Goal: Task Accomplishment & Management: Manage account settings

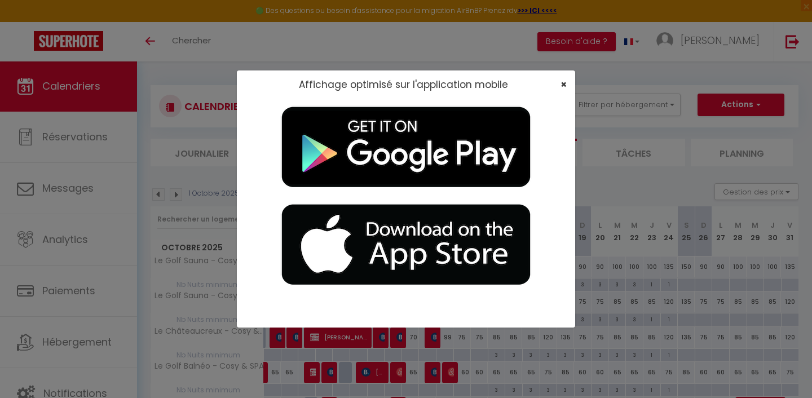
click at [559, 84] on span "×" at bounding box center [563, 84] width 6 height 14
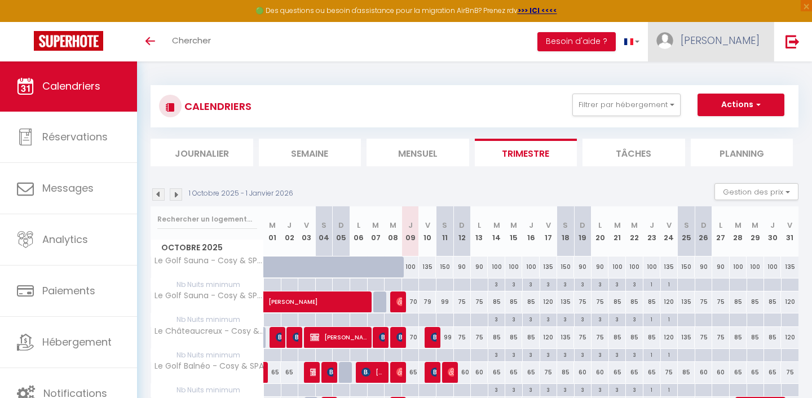
click at [559, 42] on span "[PERSON_NAME]" at bounding box center [719, 40] width 79 height 14
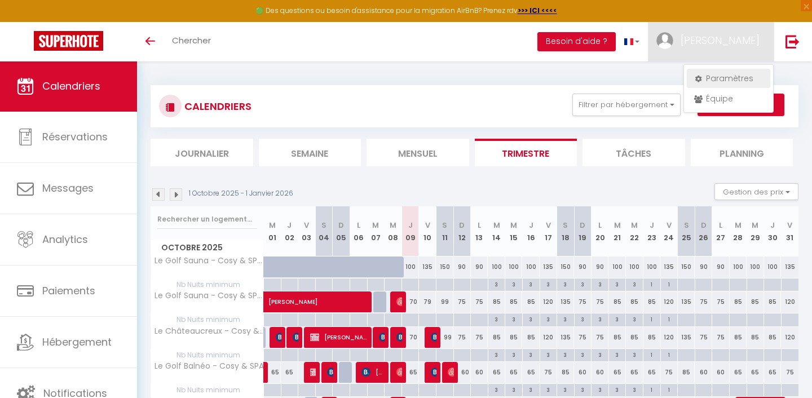
click at [559, 74] on link "Paramètres" at bounding box center [728, 78] width 83 height 19
select select "28"
select select "fr"
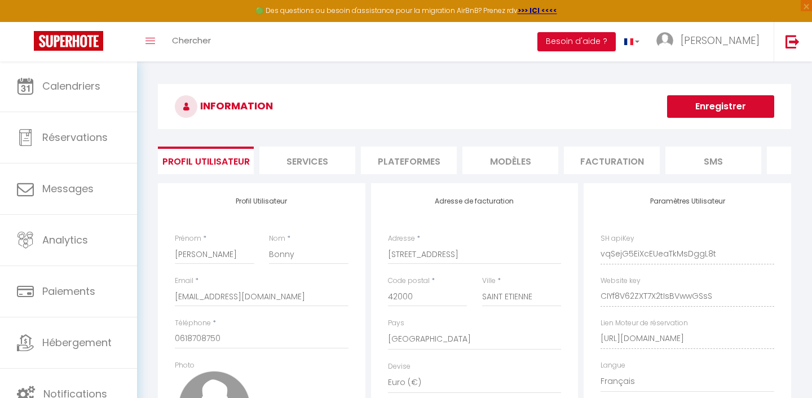
click at [559, 164] on li "Facturation" at bounding box center [612, 161] width 96 height 28
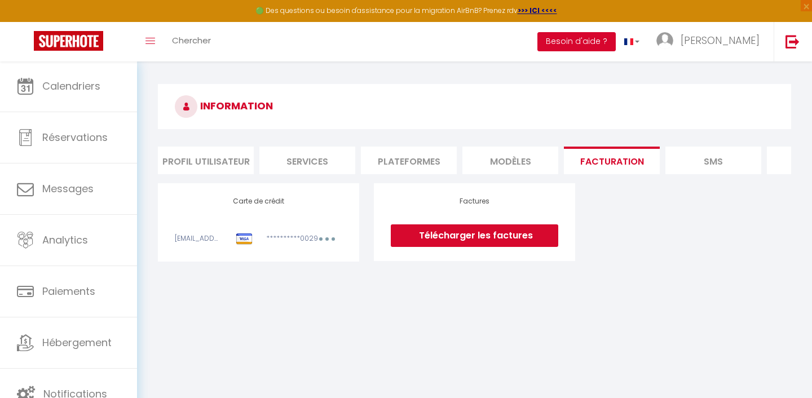
click at [559, 39] on button "Besoin d'aide ?" at bounding box center [576, 41] width 78 height 19
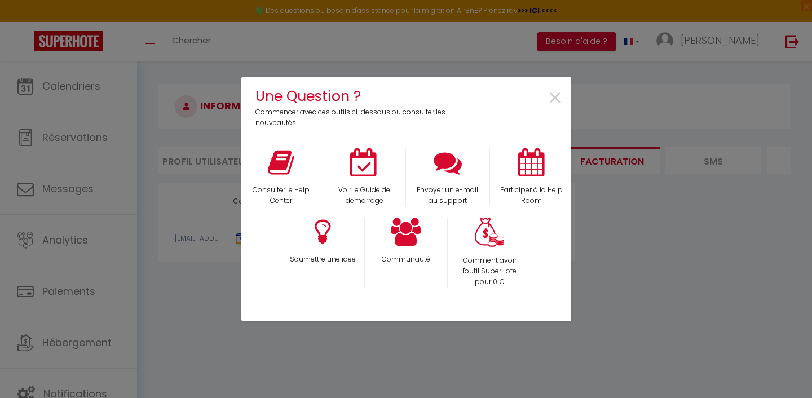
click at [559, 228] on div "Une Question ? Commencer avec ces outils ci-dessous ou consulter les nouveautés…" at bounding box center [406, 199] width 812 height 398
click at [552, 97] on span "×" at bounding box center [554, 99] width 15 height 36
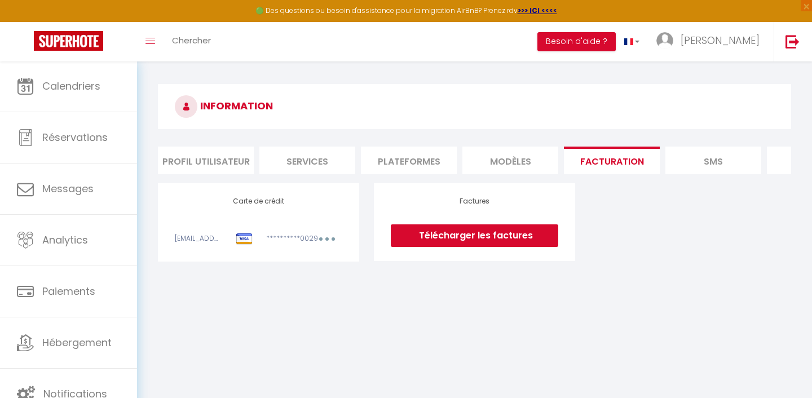
click at [240, 154] on li "Profil Utilisateur" at bounding box center [206, 161] width 96 height 28
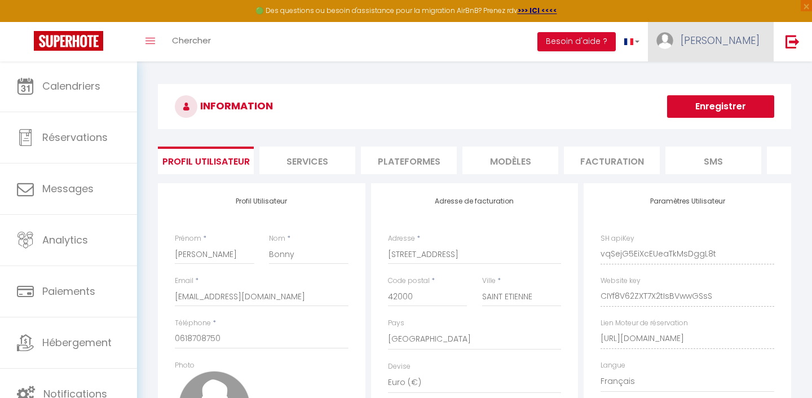
click at [559, 36] on span "[PERSON_NAME]" at bounding box center [719, 40] width 79 height 14
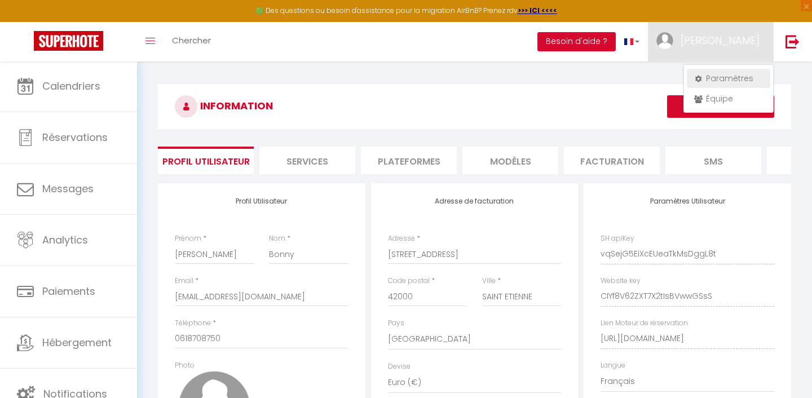
click at [559, 77] on link "Paramètres" at bounding box center [728, 78] width 83 height 19
click at [559, 36] on button "Besoin d'aide ?" at bounding box center [576, 41] width 78 height 19
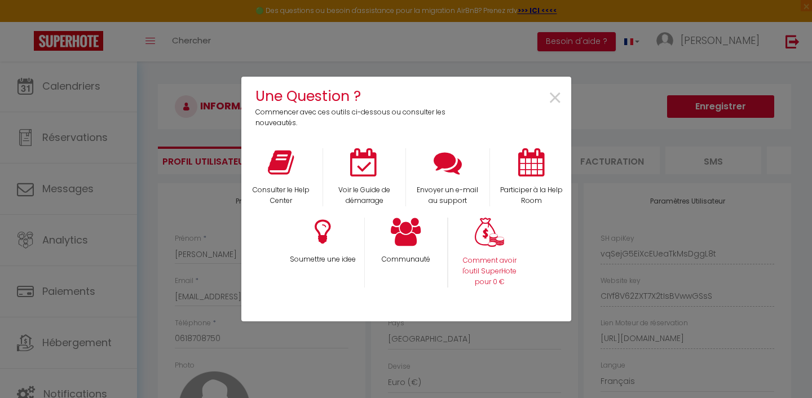
click at [497, 247] on div "Comment avoir l'outil SuperHote pour 0 €" at bounding box center [489, 253] width 83 height 70
click at [489, 269] on p "Comment avoir l'outil SuperHote pour 0 €" at bounding box center [490, 271] width 68 height 32
click at [558, 99] on span "×" at bounding box center [554, 99] width 15 height 36
